Goal: Communication & Community: Answer question/provide support

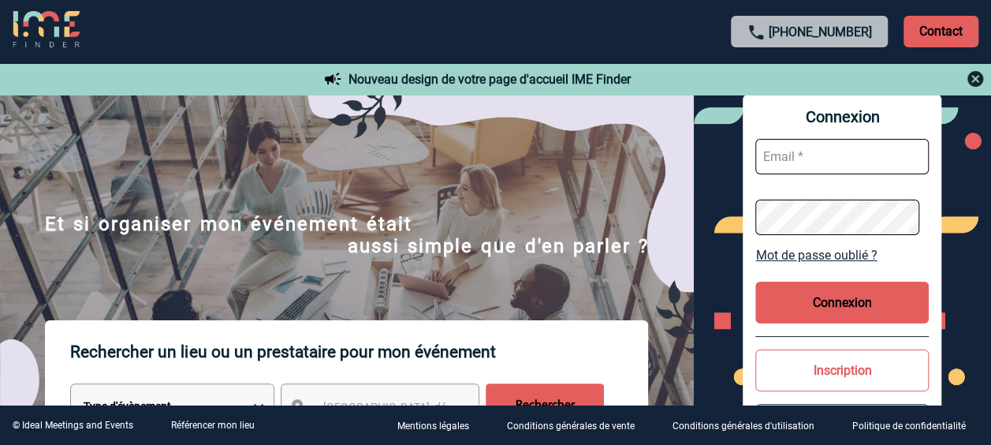
type input "isabelle.ottaviani@abeille-assurances.fr"
click at [893, 295] on button "Connexion" at bounding box center [841, 302] width 173 height 42
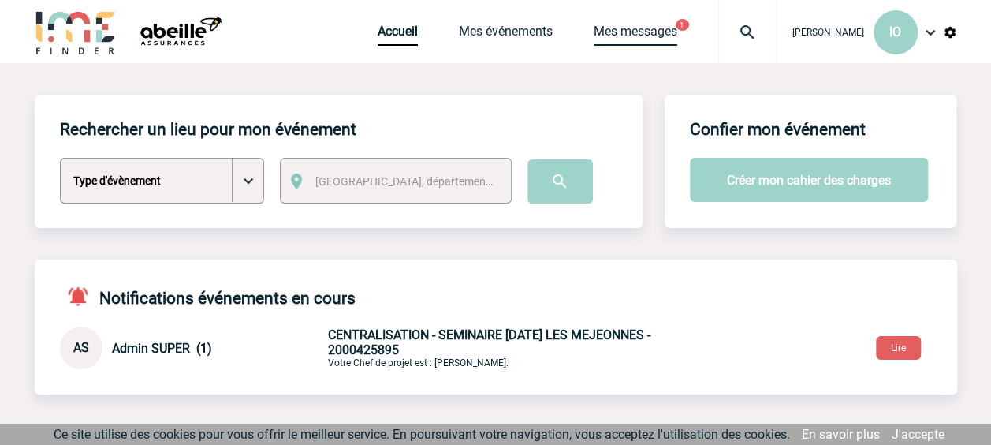
click at [610, 30] on link "Mes messages" at bounding box center [636, 35] width 84 height 22
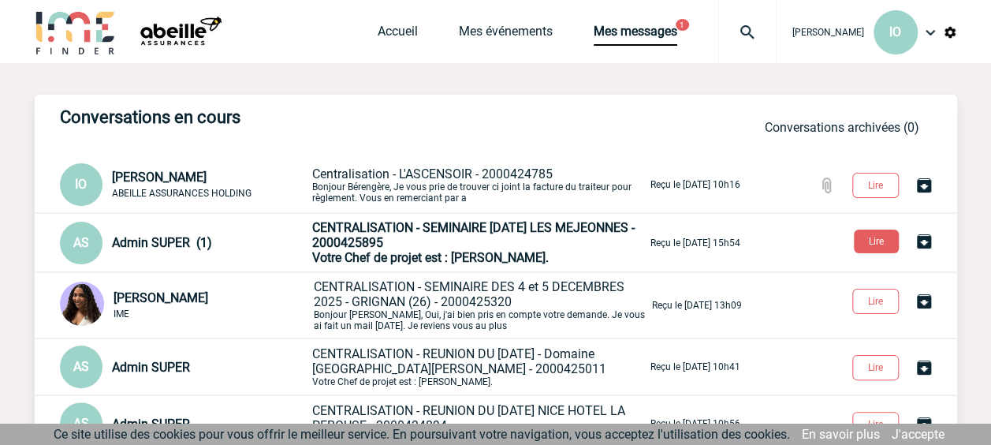
click at [518, 181] on span "Centralisation - L'ASCENSOIR - 2000424785" at bounding box center [432, 173] width 240 height 15
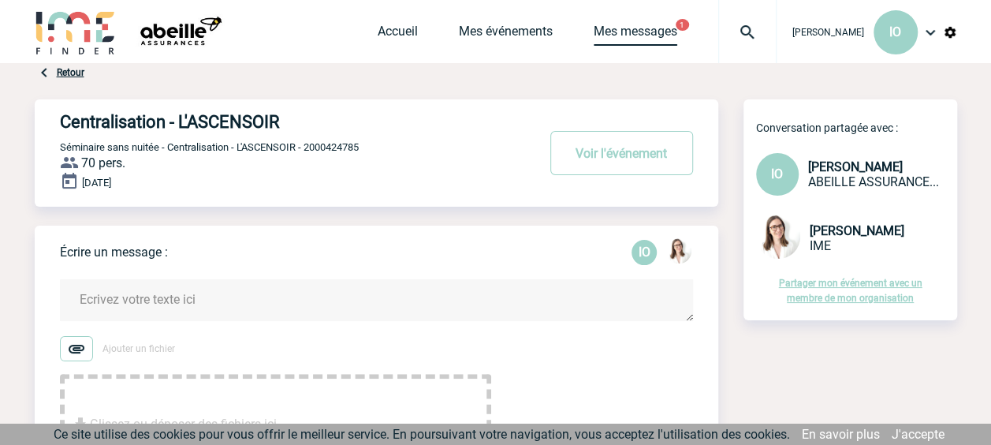
click at [634, 32] on link "Mes messages" at bounding box center [636, 35] width 84 height 22
